Goal: Task Accomplishment & Management: Use online tool/utility

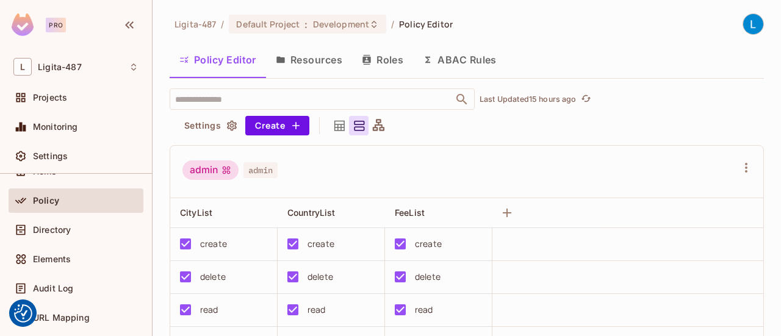
click at [340, 58] on button "Resources" at bounding box center [309, 60] width 86 height 31
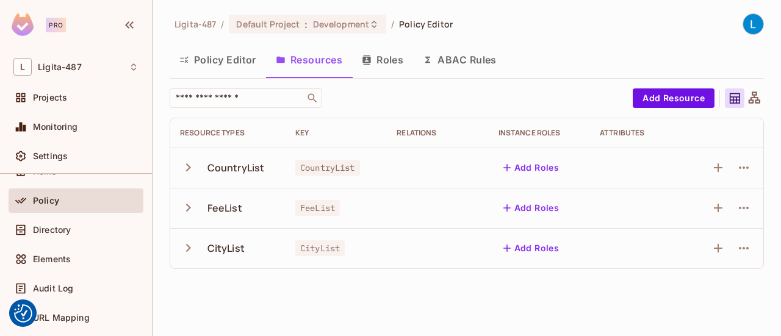
click at [219, 57] on button "Policy Editor" at bounding box center [218, 60] width 96 height 31
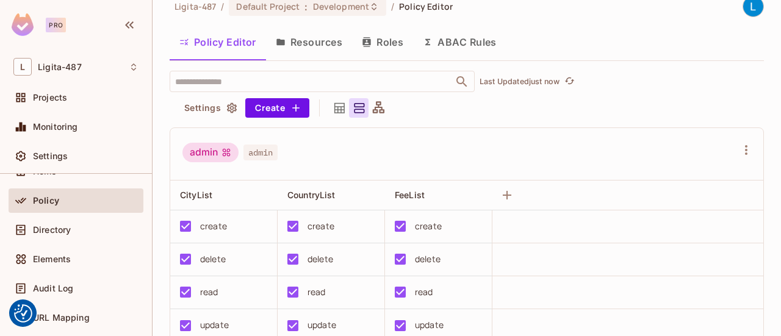
scroll to position [26, 0]
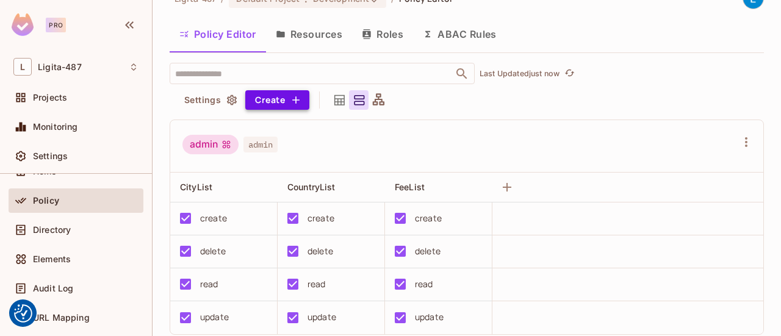
click at [291, 99] on icon "button" at bounding box center [296, 100] width 12 height 12
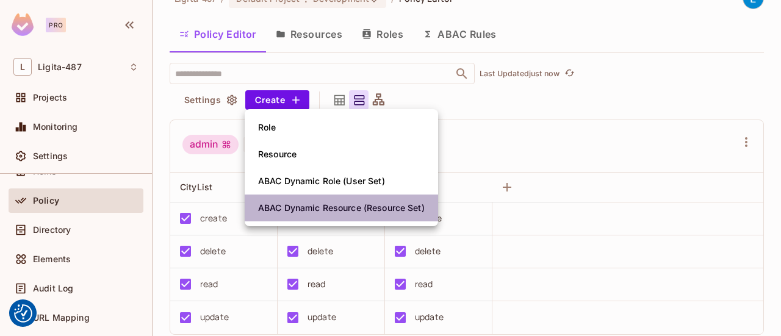
click at [337, 207] on div "ABAC Dynamic Resource (Resource Set)" at bounding box center [341, 208] width 167 height 12
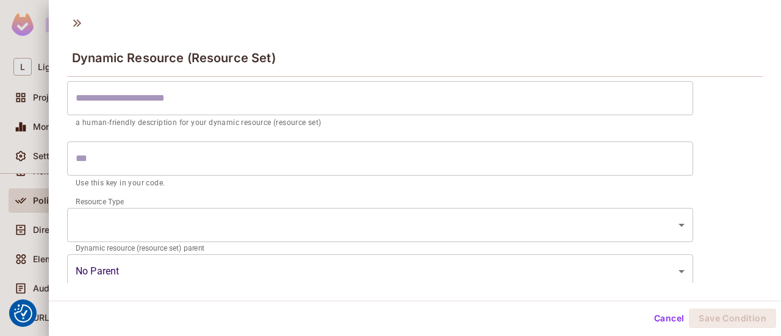
scroll to position [0, 0]
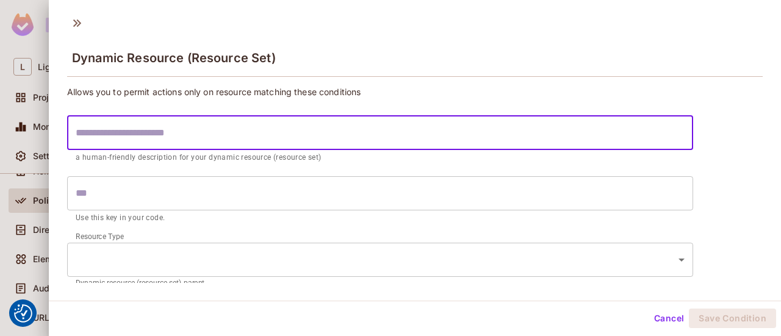
click at [277, 128] on input "text" at bounding box center [380, 133] width 626 height 34
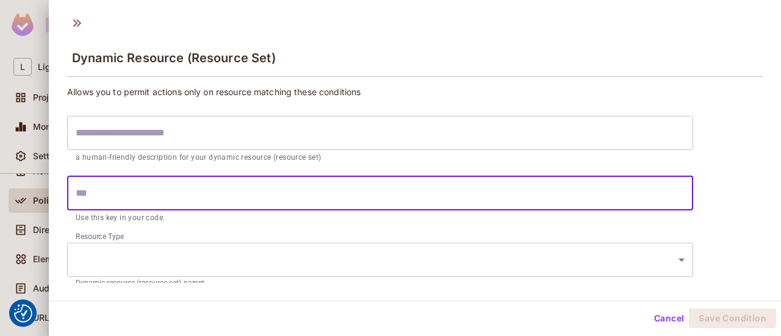
click at [117, 184] on input "text" at bounding box center [380, 193] width 626 height 34
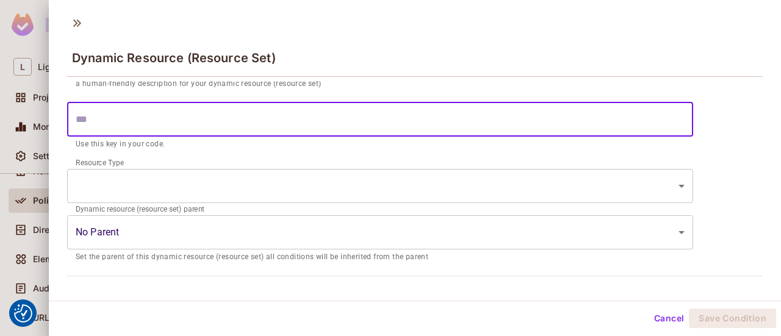
scroll to position [79, 0]
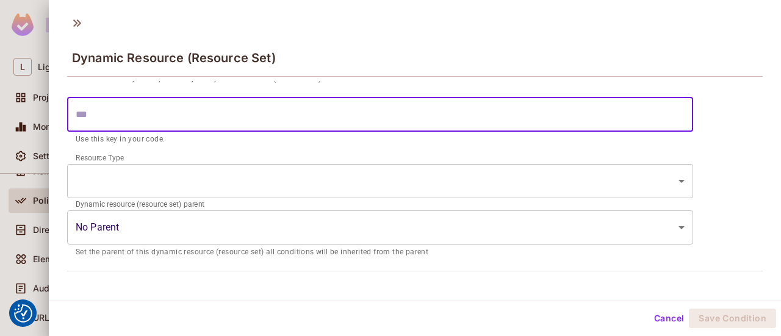
click at [106, 168] on body "We use cookies to enhance your browsing experience, serve personalized ads or c…" at bounding box center [390, 168] width 781 height 336
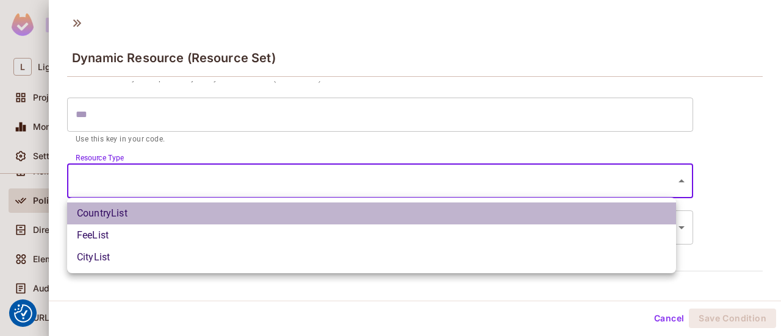
click at [96, 211] on li "CountryList" at bounding box center [371, 214] width 609 height 22
type input "**********"
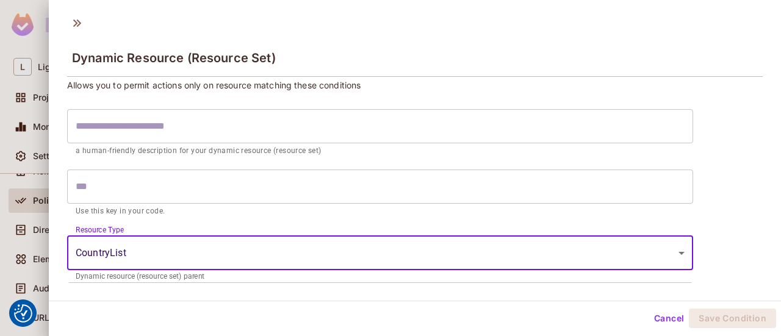
scroll to position [0, 0]
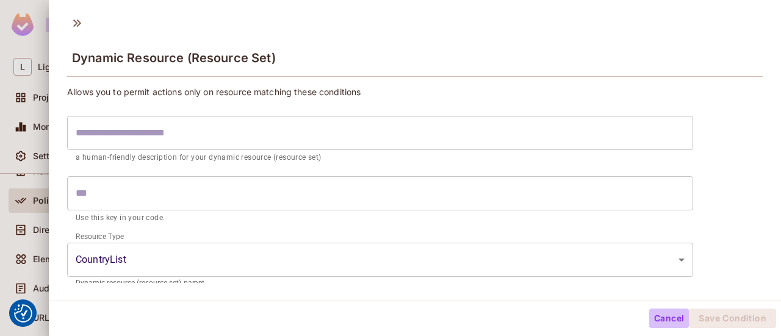
click at [661, 313] on button "Cancel" at bounding box center [669, 319] width 40 height 20
